Goal: Task Accomplishment & Management: Manage account settings

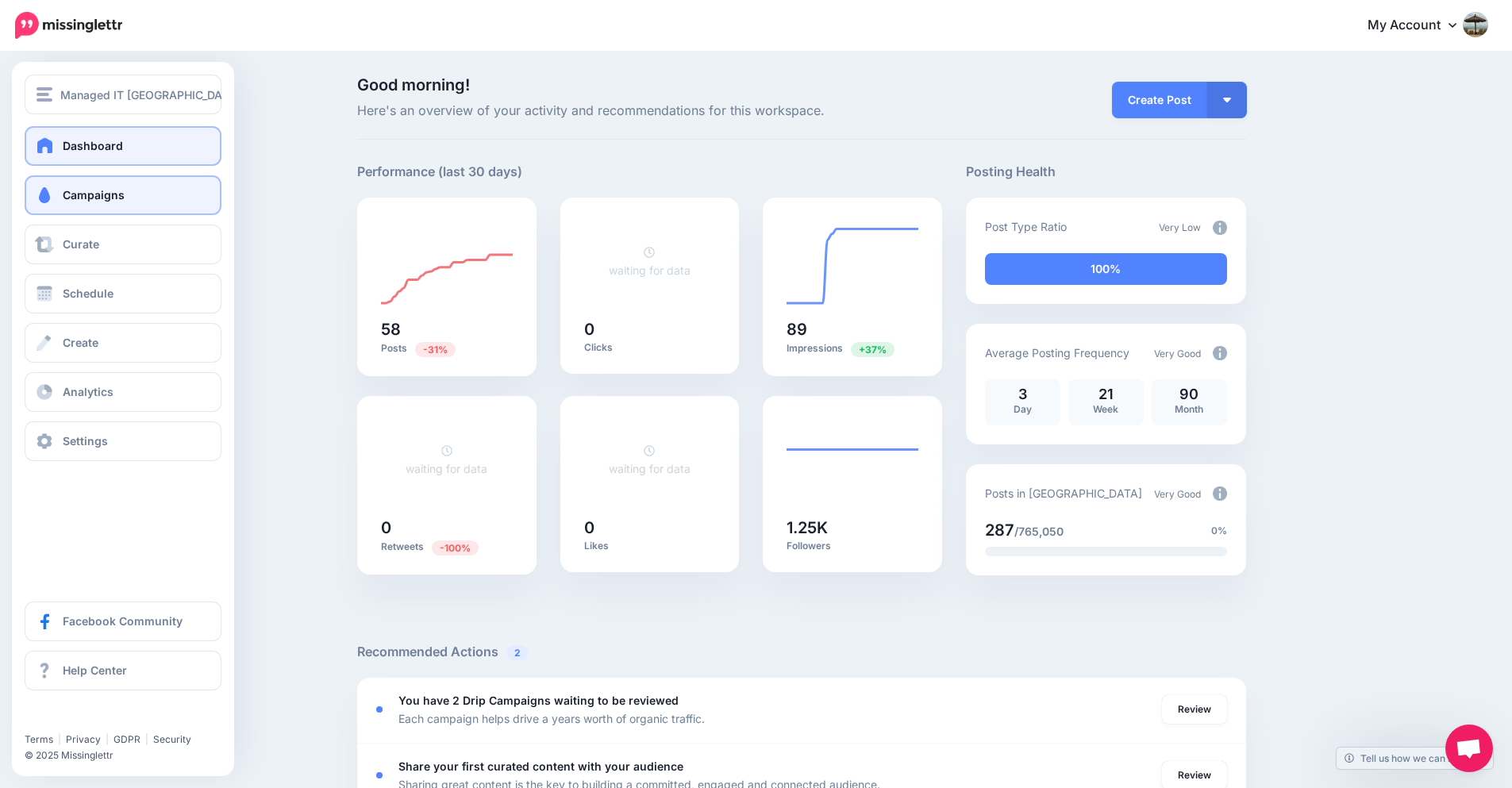
click at [60, 204] on link "Campaigns" at bounding box center [122, 195] width 197 height 40
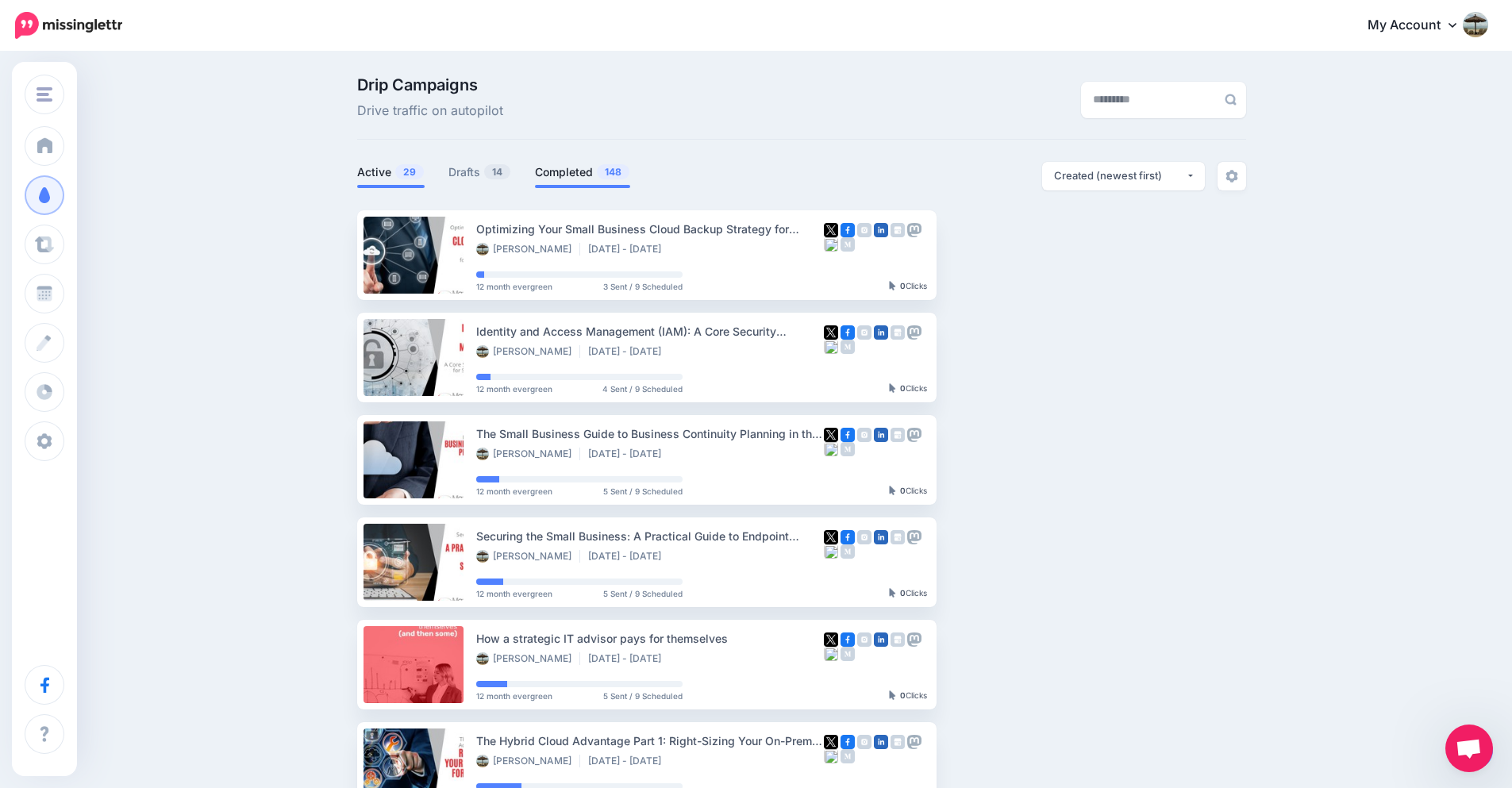
click at [578, 173] on link "Completed 148" at bounding box center [583, 173] width 96 height 19
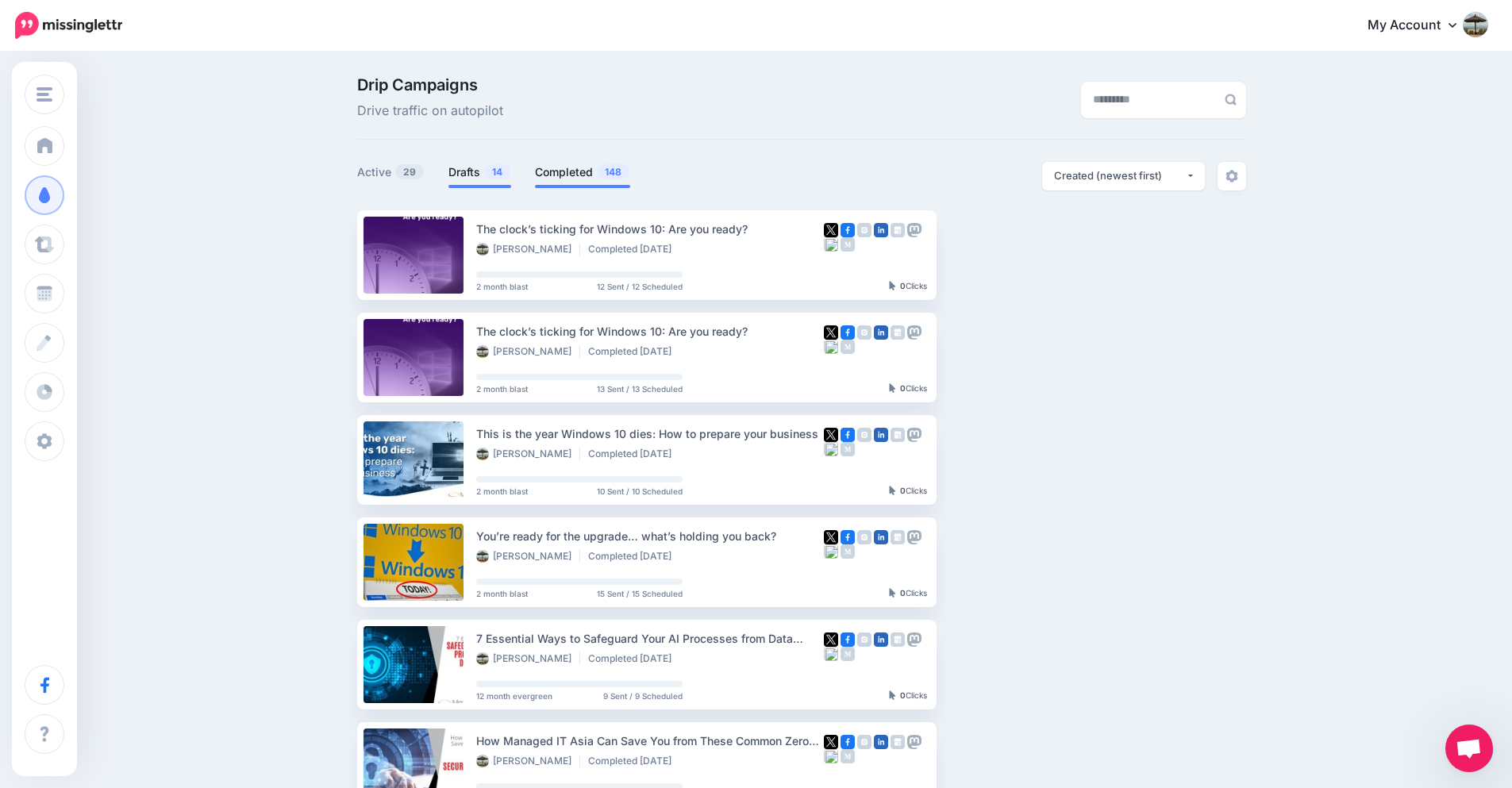
click at [491, 172] on span "14" at bounding box center [497, 172] width 26 height 15
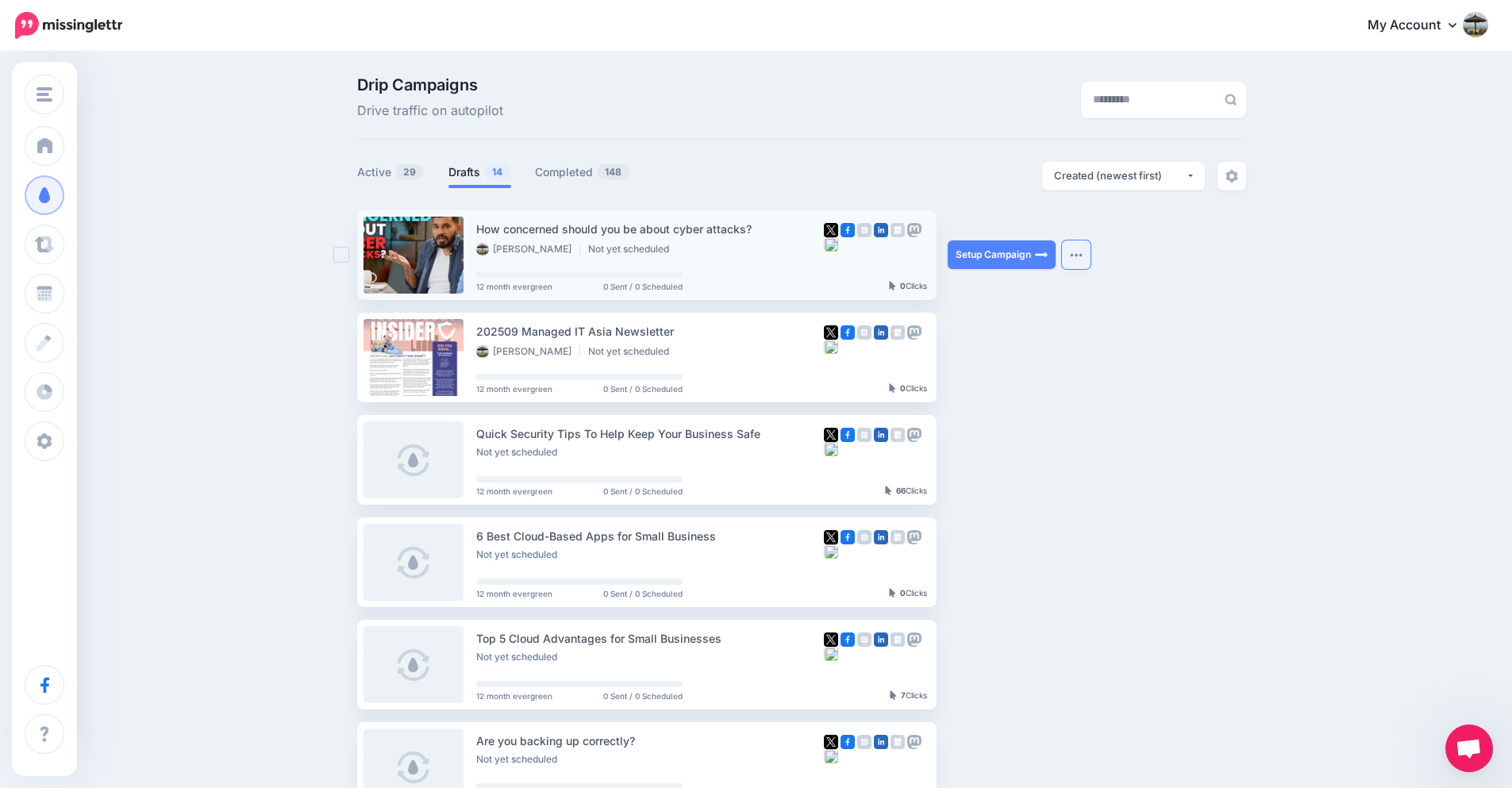
click at [1078, 257] on img "button" at bounding box center [1076, 255] width 13 height 5
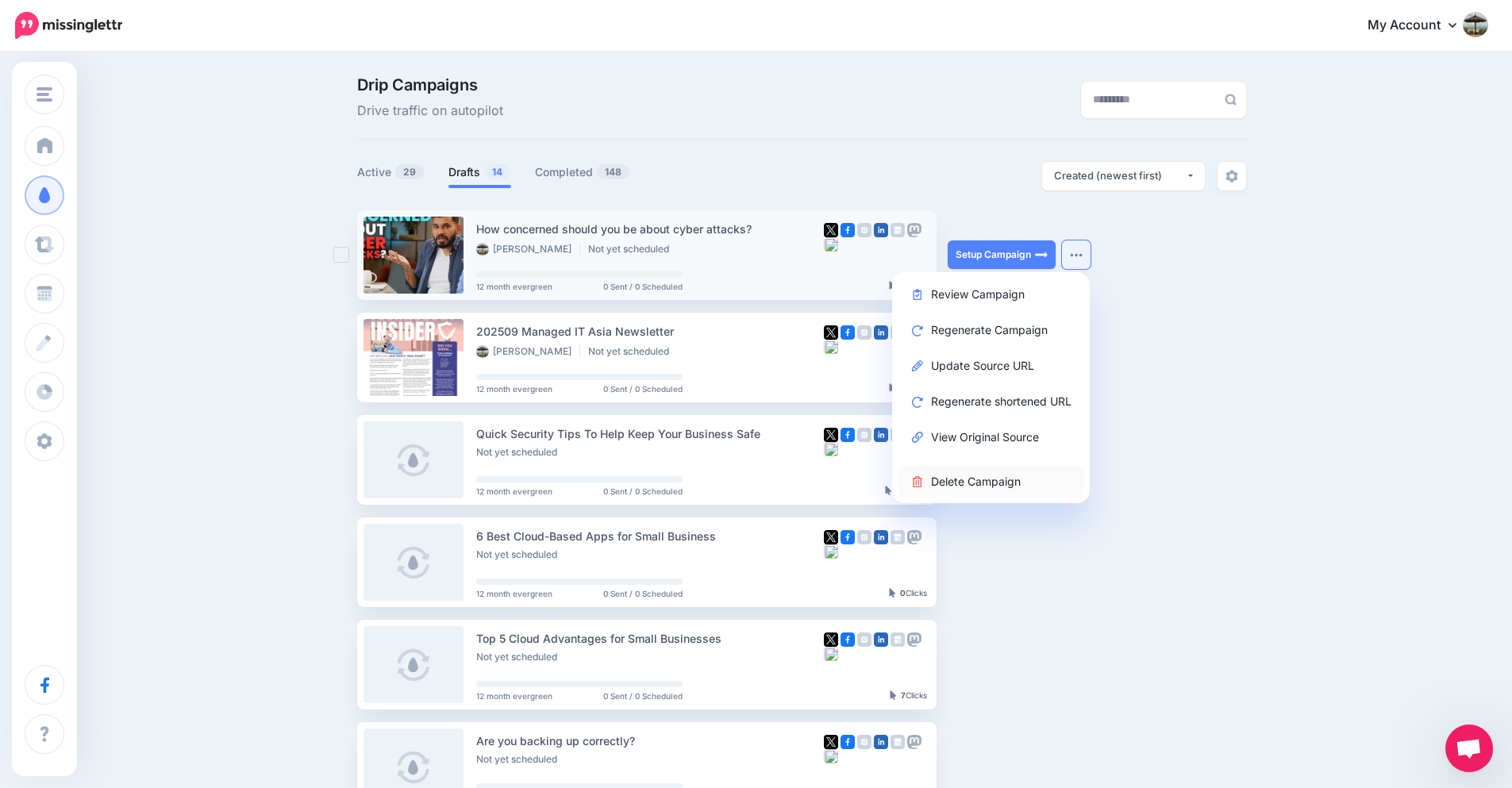
click at [1008, 478] on link "Delete Campaign" at bounding box center [991, 481] width 185 height 31
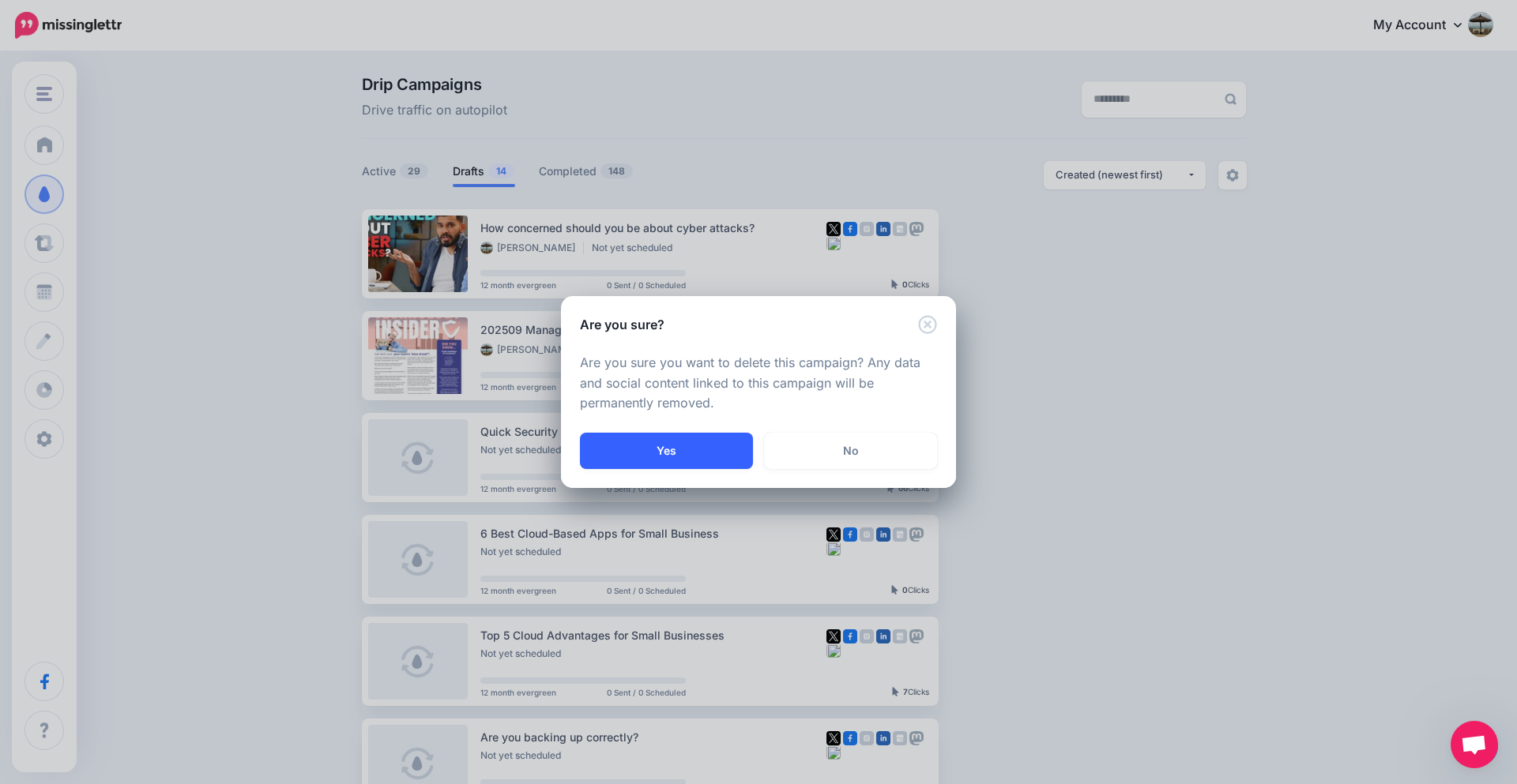
click at [684, 453] on button "Yes" at bounding box center [666, 450] width 173 height 36
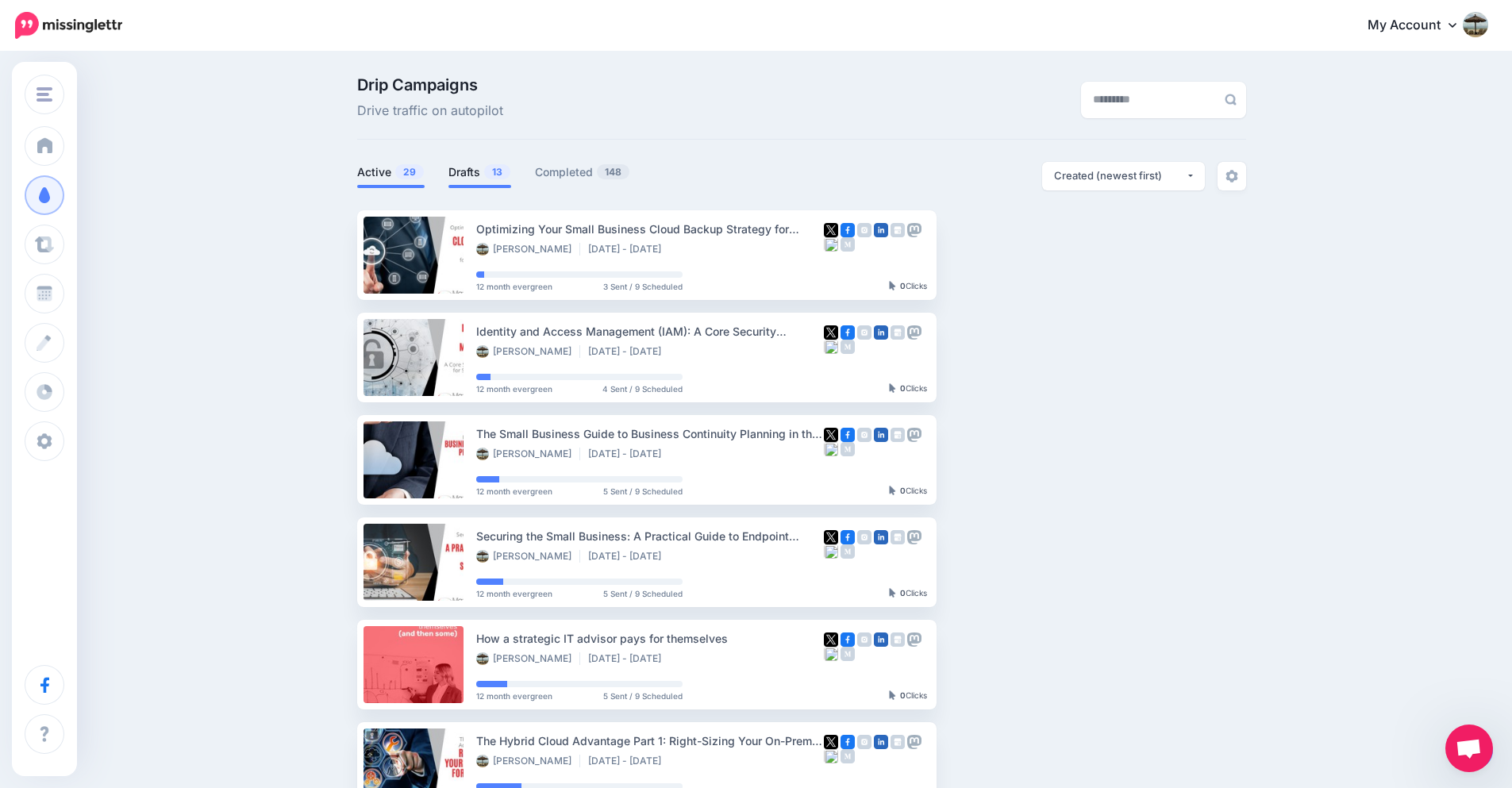
click at [477, 177] on link "Drafts 13" at bounding box center [479, 173] width 62 height 19
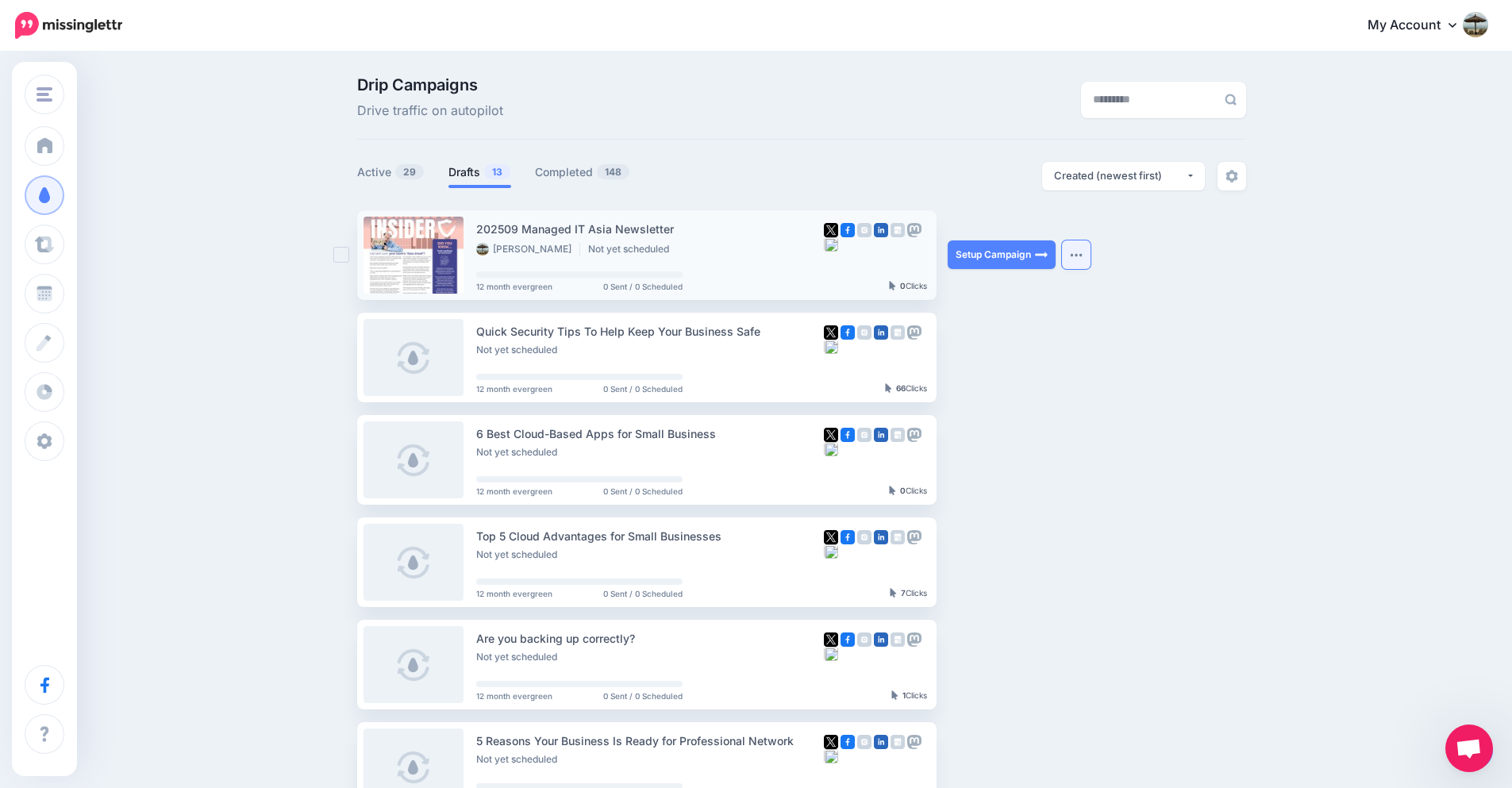
click at [1082, 258] on img "button" at bounding box center [1076, 255] width 13 height 5
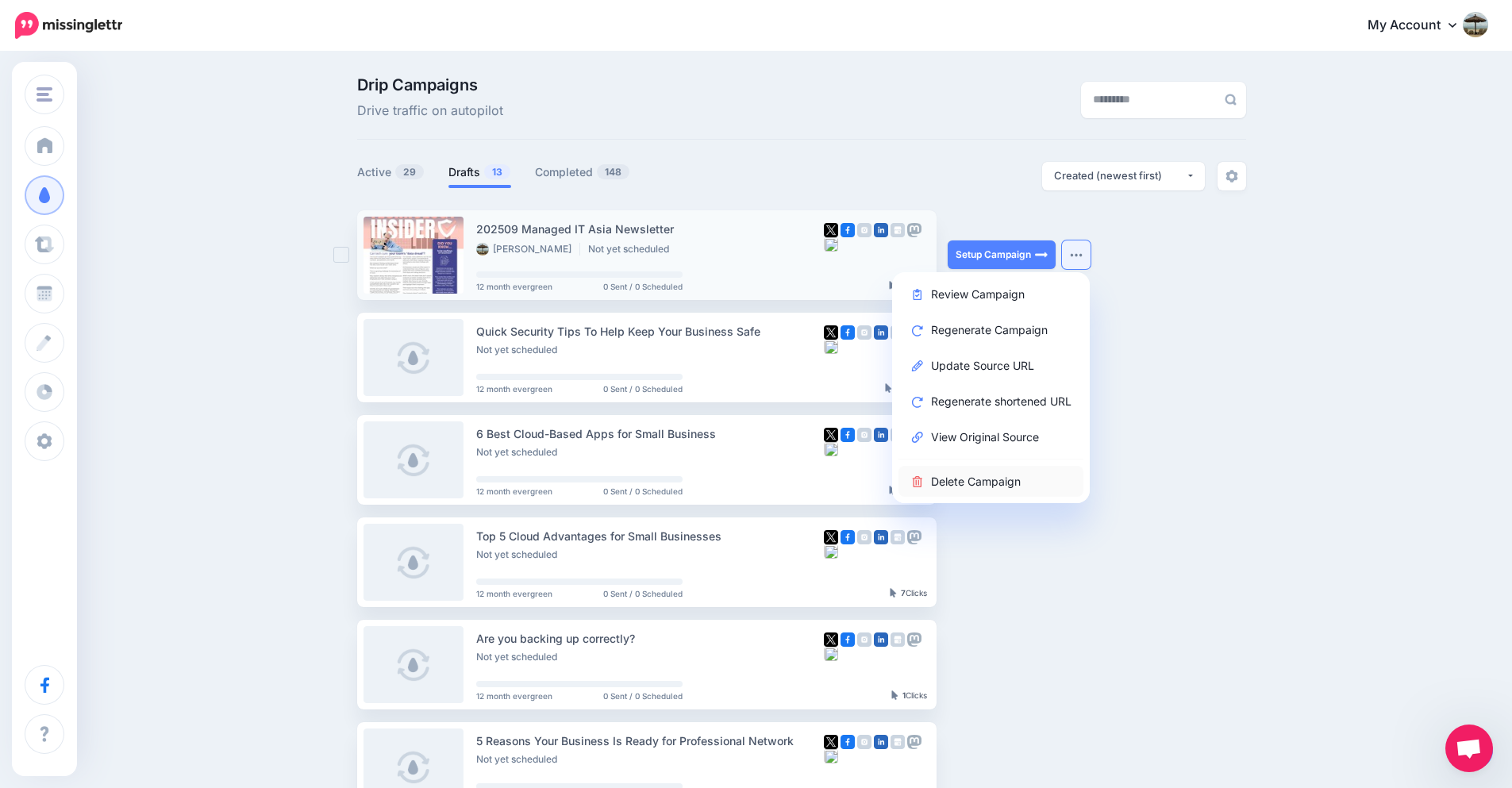
click at [1011, 483] on link "Delete Campaign" at bounding box center [991, 481] width 185 height 31
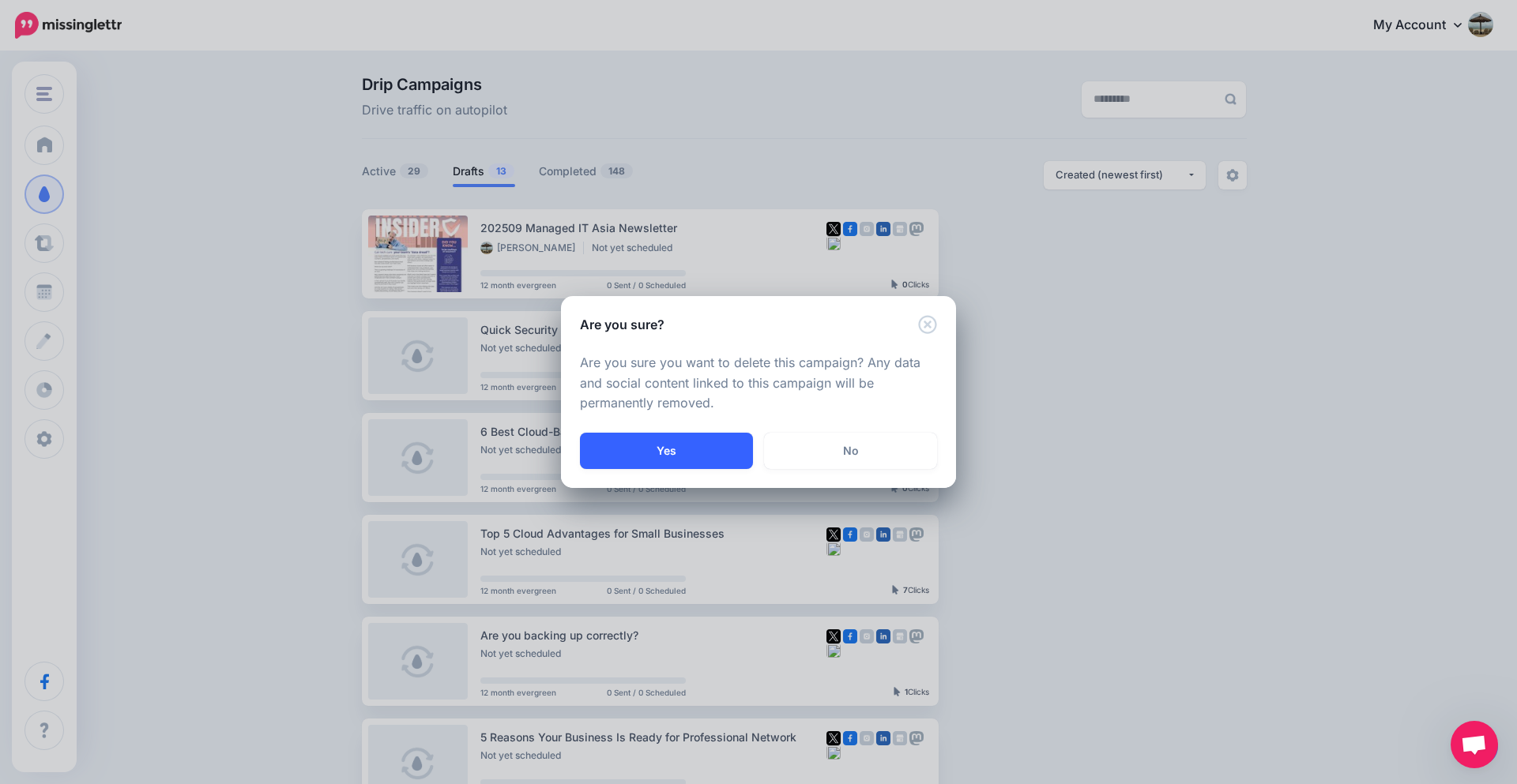
click at [701, 445] on button "Yes" at bounding box center [666, 450] width 173 height 36
